Goal: Find specific page/section: Find specific page/section

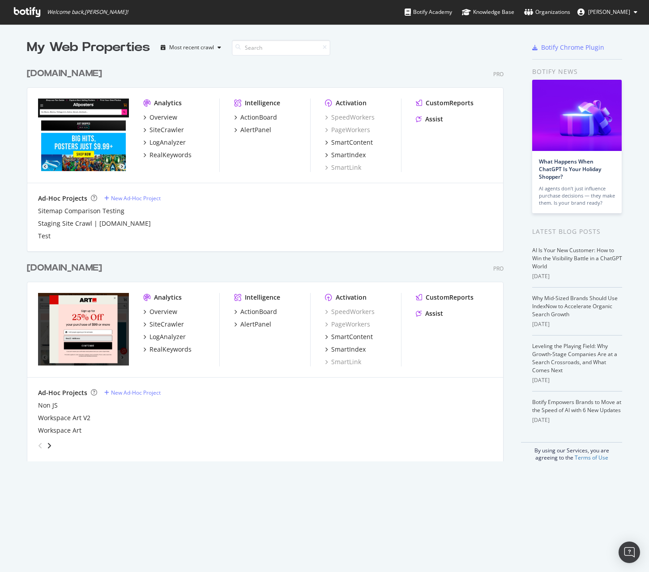
scroll to position [565, 636]
drag, startPoint x: 0, startPoint y: 0, endPoint x: 180, endPoint y: 251, distance: 309.0
drag, startPoint x: 180, startPoint y: 251, endPoint x: 136, endPoint y: 190, distance: 75.6
click at [120, 240] on div "Test" at bounding box center [265, 236] width 455 height 9
click at [161, 128] on div "SiteCrawler" at bounding box center [167, 129] width 34 height 9
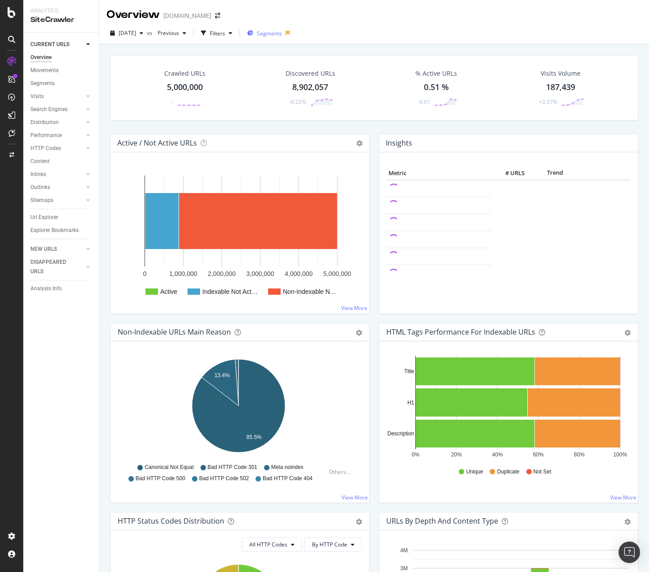
click at [282, 34] on span "Segments" at bounding box center [269, 34] width 25 height 8
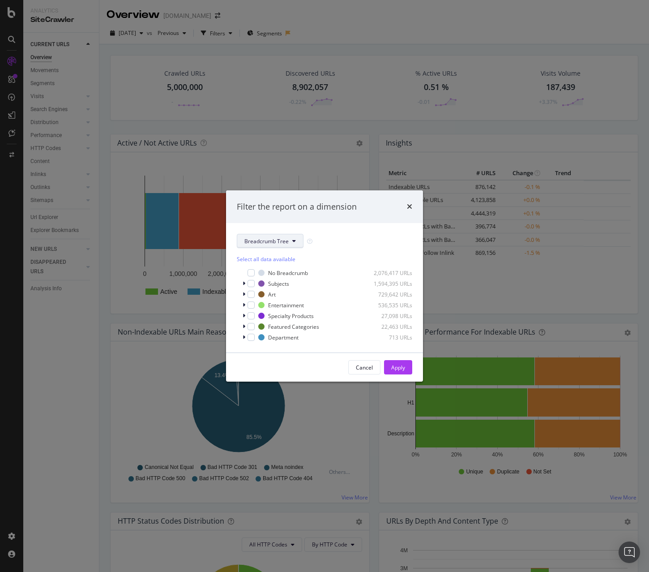
click at [260, 245] on span "Breadcrumb Tree" at bounding box center [267, 241] width 44 height 8
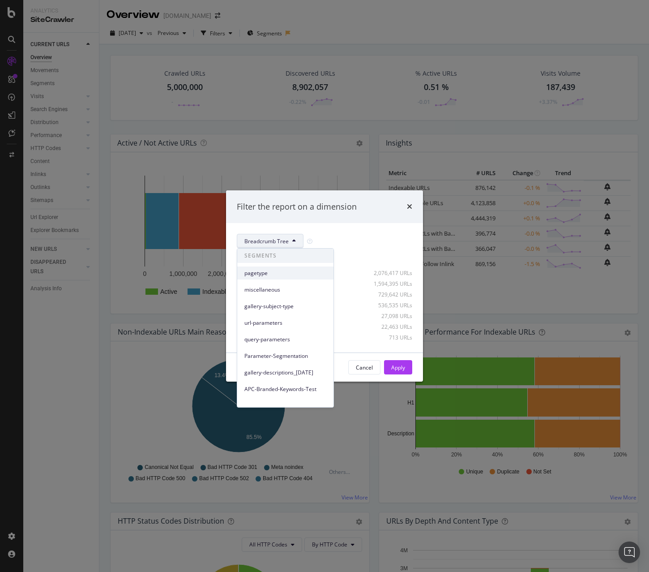
click at [279, 277] on div "pagetype" at bounding box center [285, 272] width 96 height 13
